Goal: Task Accomplishment & Management: Complete application form

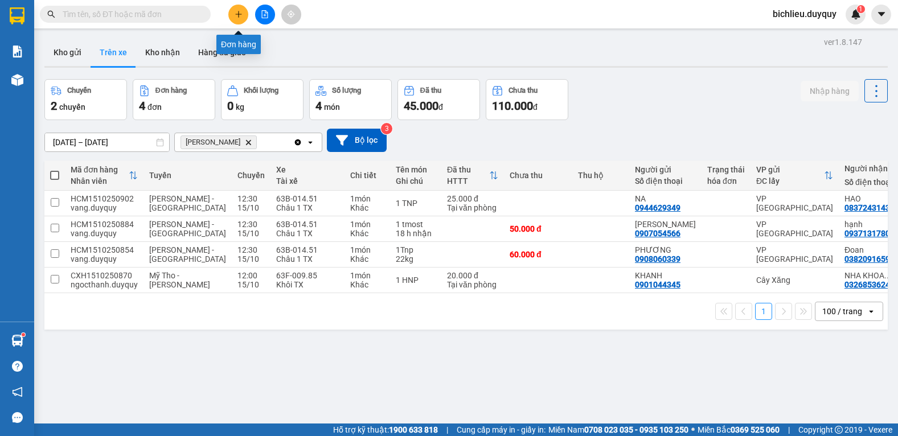
click at [237, 17] on icon "plus" at bounding box center [239, 14] width 8 height 8
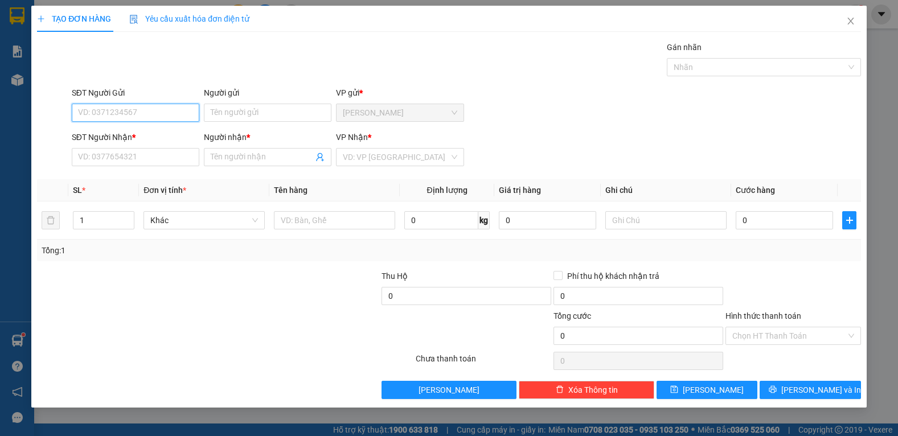
click at [85, 114] on input "SĐT Người Gửi" at bounding box center [136, 113] width 128 height 18
type input "0943294332"
click at [228, 105] on input "Người gửi" at bounding box center [268, 113] width 128 height 18
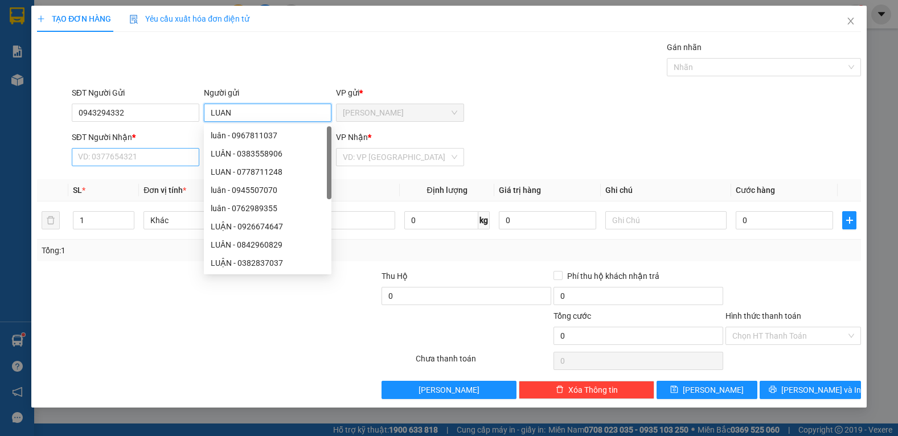
type input "LUAN"
click at [113, 157] on input "SĐT Người Nhận *" at bounding box center [136, 157] width 128 height 18
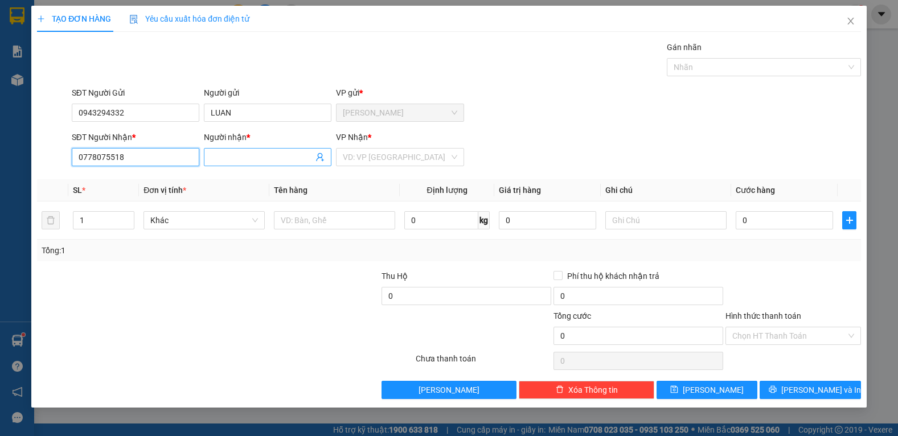
type input "0778075518"
click at [231, 153] on input "Người nhận *" at bounding box center [262, 157] width 103 height 13
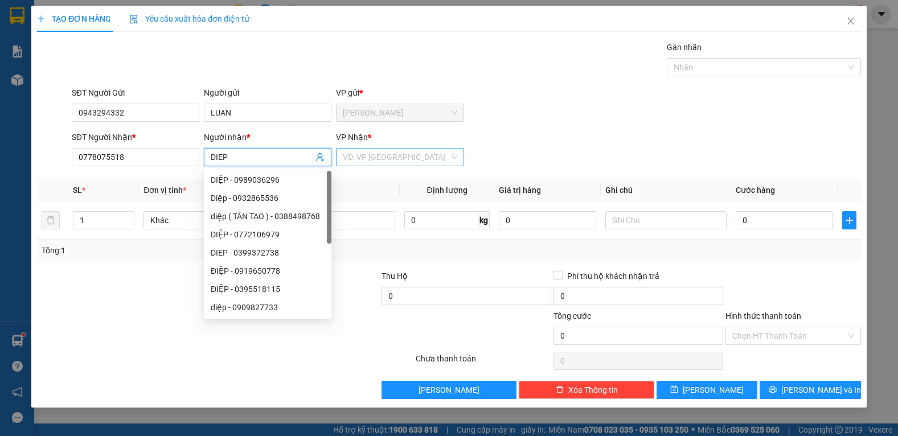
type input "DIEP"
click at [393, 154] on input "search" at bounding box center [396, 157] width 106 height 17
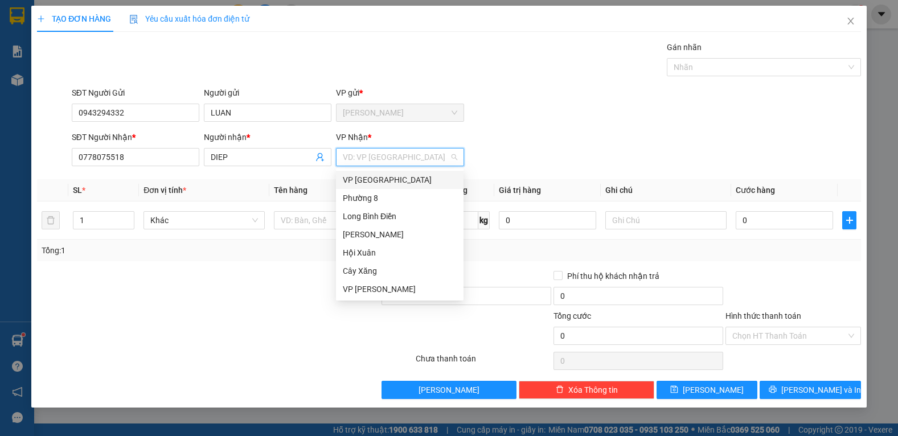
click at [364, 183] on div "VP [GEOGRAPHIC_DATA]" at bounding box center [400, 180] width 114 height 13
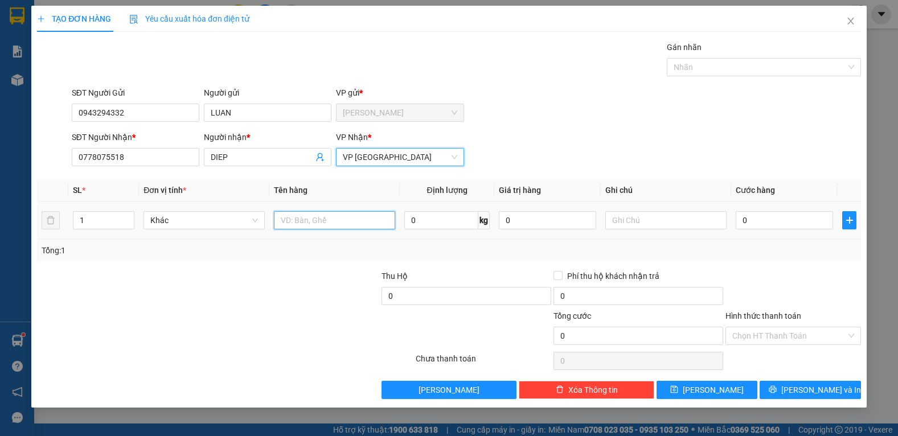
click at [308, 223] on input "text" at bounding box center [334, 220] width 121 height 18
type input "1T MOST TRANG +1XOP DEN"
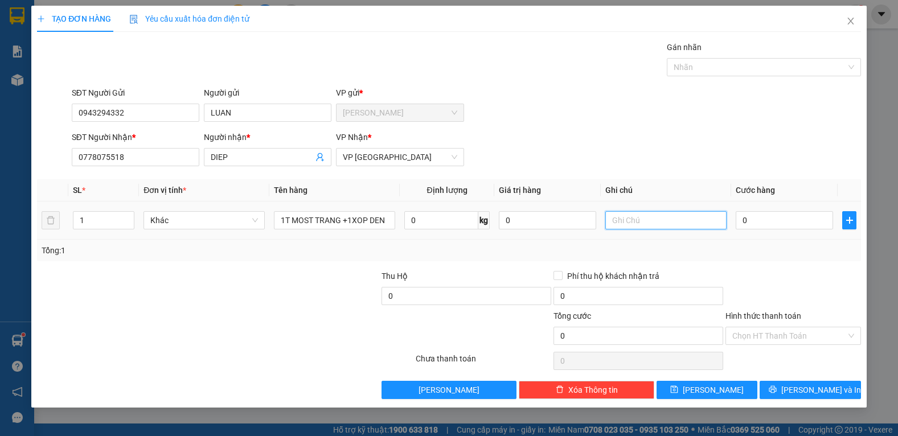
click at [669, 225] on input "text" at bounding box center [665, 220] width 121 height 18
type input "TRAOI CAY"
click at [749, 221] on input "0" at bounding box center [784, 220] width 97 height 18
type input "5"
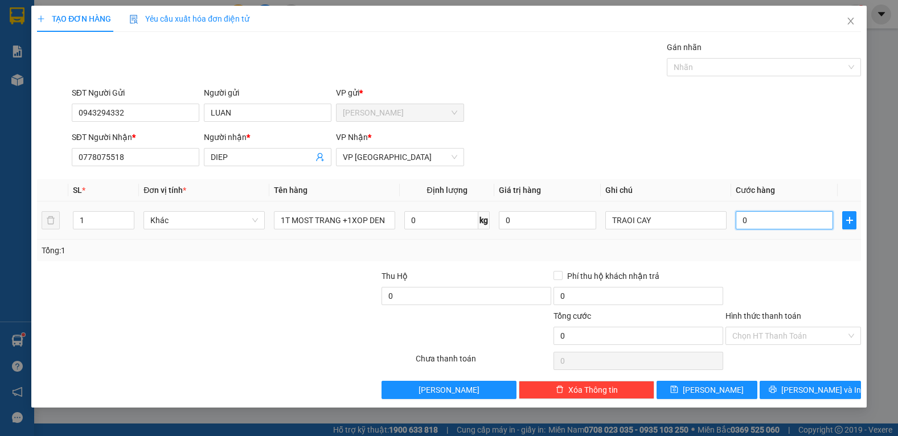
type input "5"
type input "55"
type input "550"
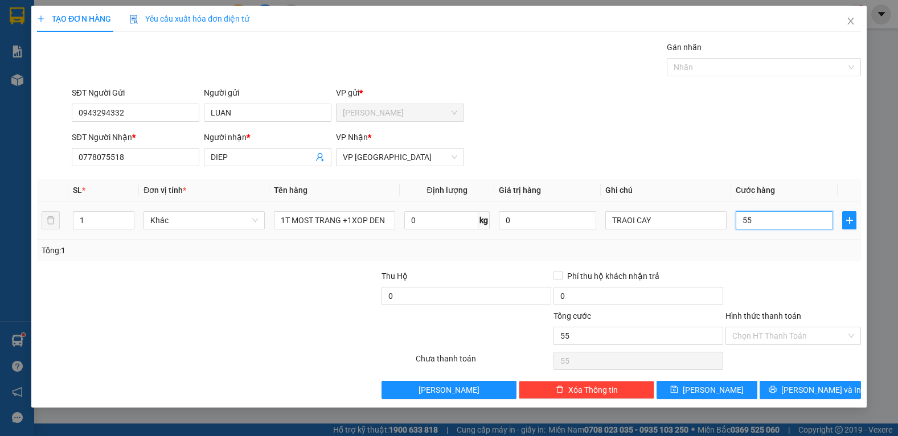
type input "550"
type input "5.500"
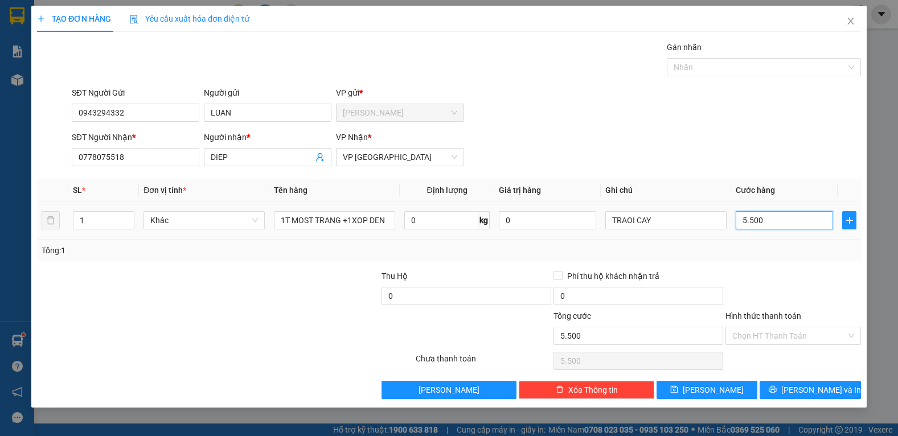
type input "55.000"
type input "5.500"
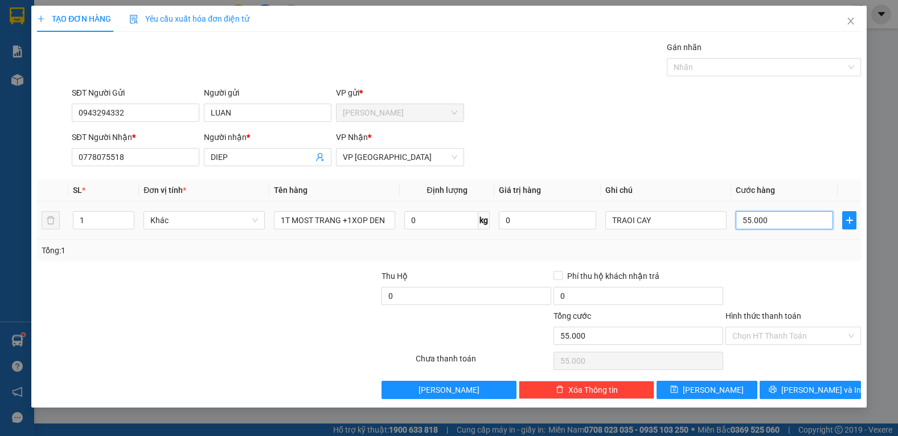
type input "5.500"
type input "550"
type input "55"
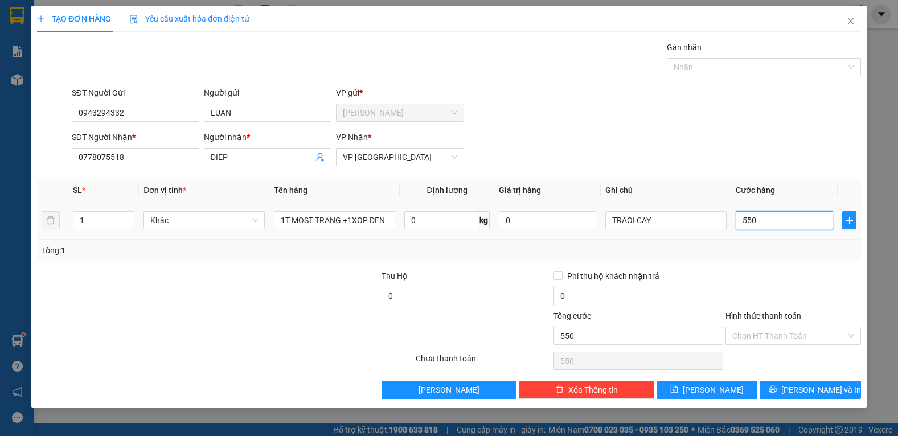
type input "55"
type input "5"
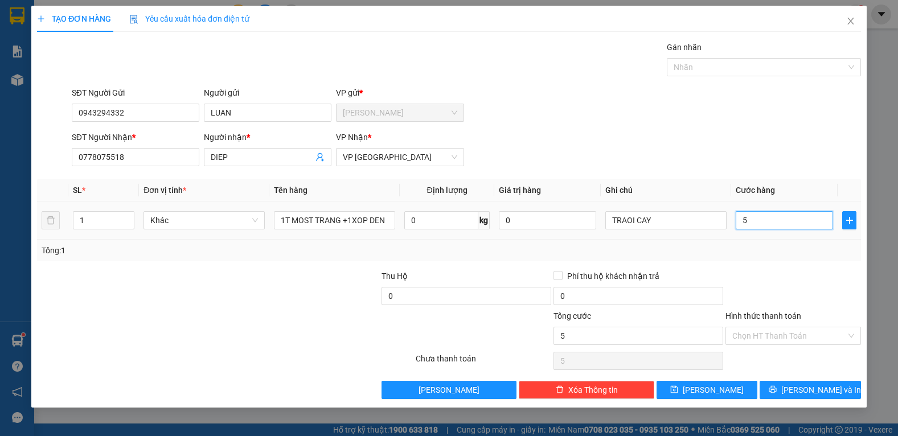
type input "50"
type input "500"
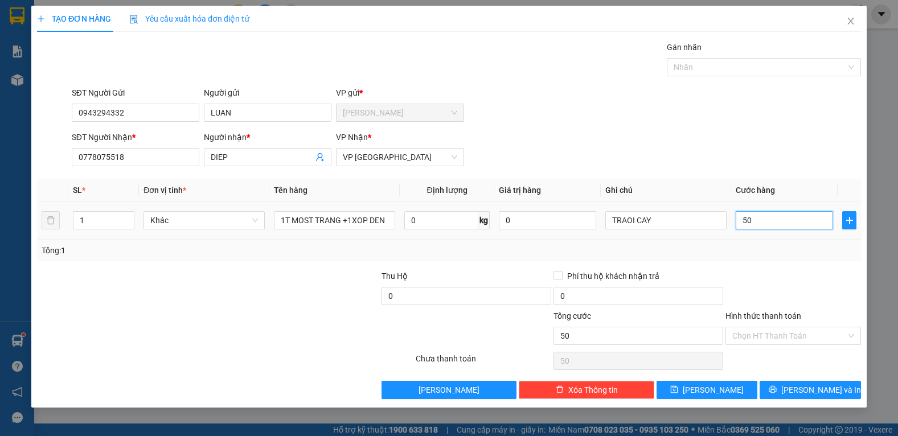
type input "500"
type input "5.000"
type input "50.000"
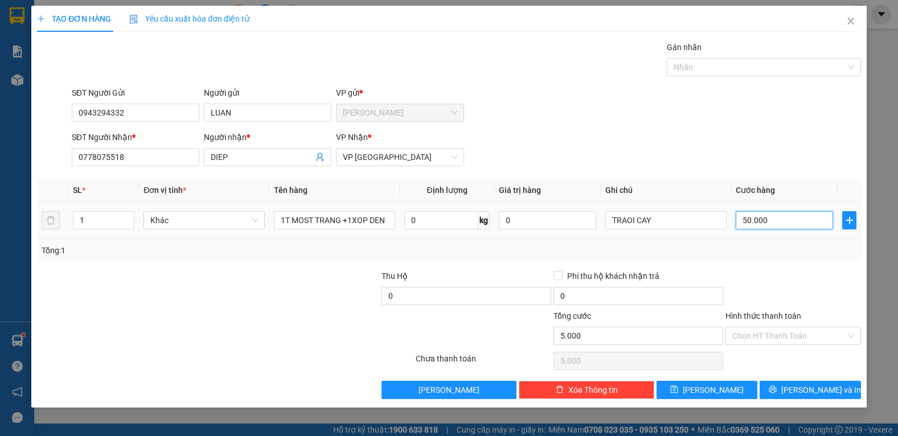
type input "50.000"
click at [807, 396] on button "[PERSON_NAME] và In" at bounding box center [810, 390] width 101 height 18
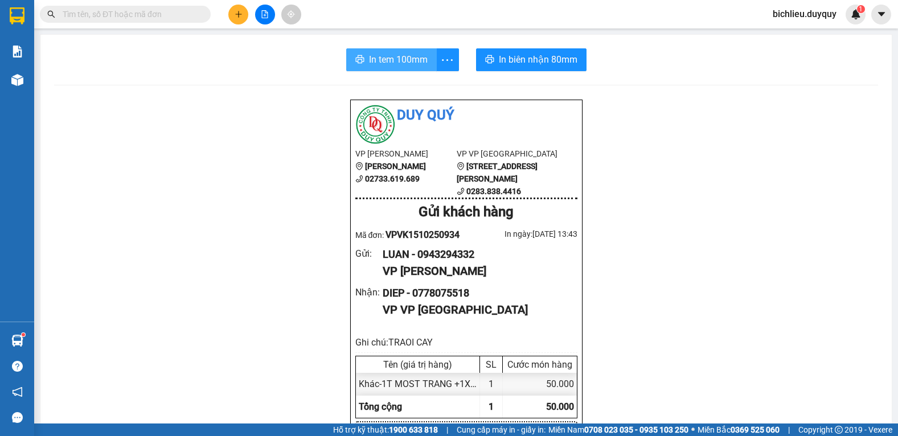
click at [386, 62] on span "In tem 100mm" at bounding box center [398, 59] width 59 height 14
